Goal: Find specific page/section: Find specific page/section

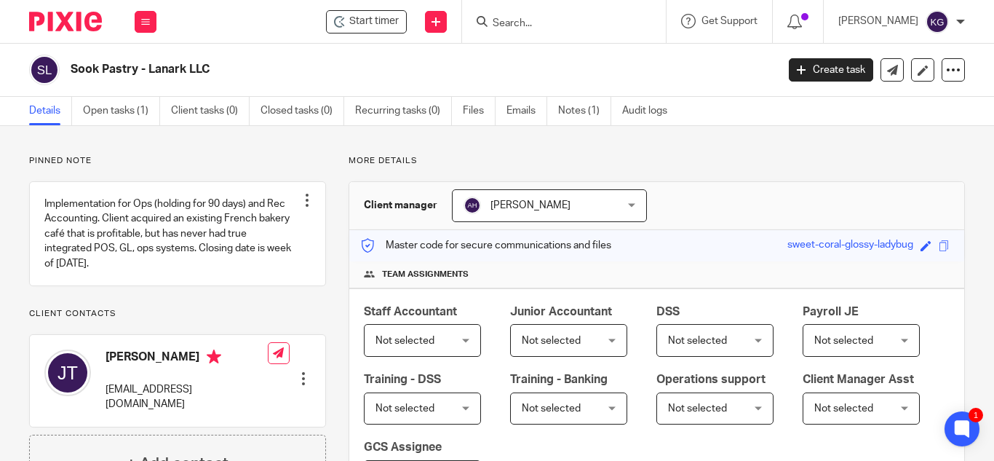
click at [545, 27] on input "Search" at bounding box center [556, 23] width 131 height 13
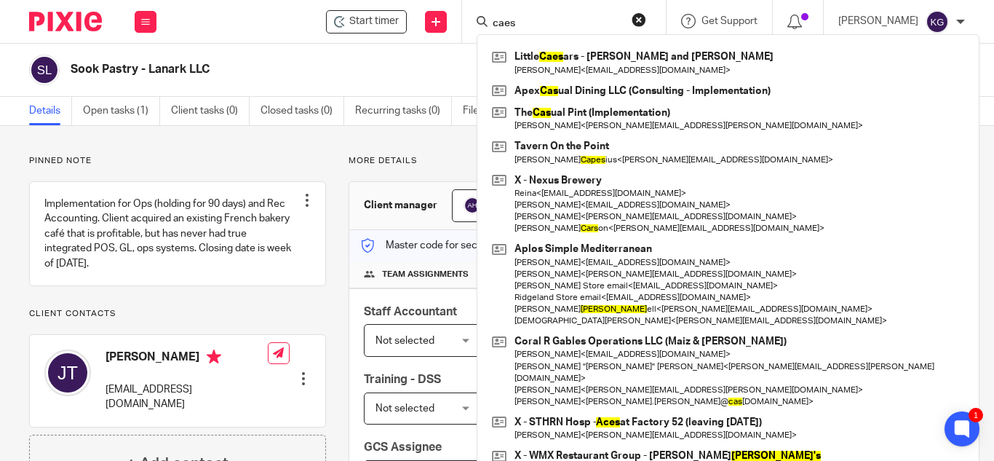
type input "caes"
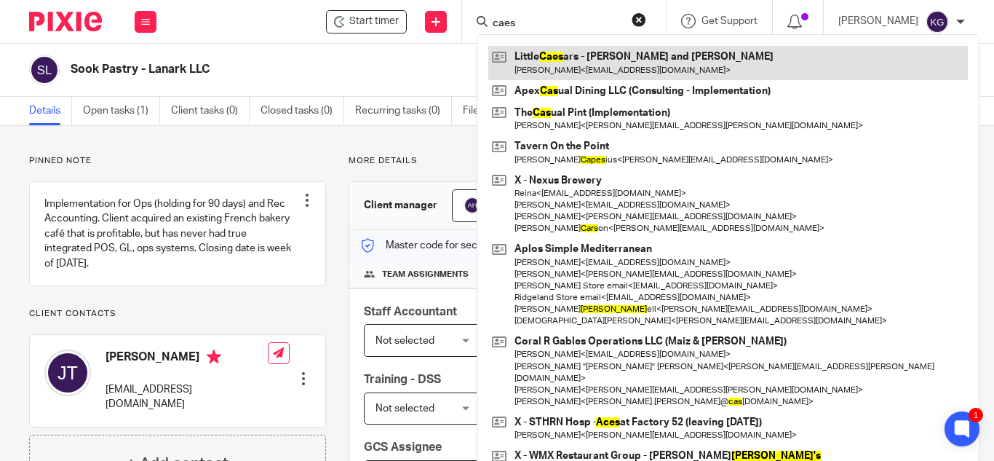
click at [588, 45] on div "Little Caes ars - [PERSON_NAME] and [PERSON_NAME] [PERSON_NAME] < [EMAIL_ADDRES…" at bounding box center [728, 256] width 503 height 444
click at [577, 61] on link at bounding box center [728, 62] width 480 height 33
